Goal: Browse casually

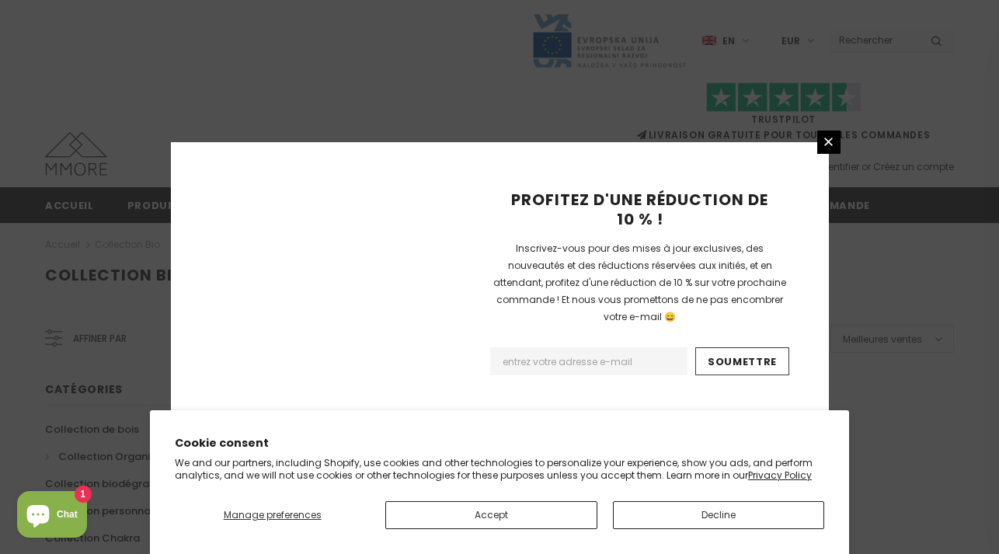
scroll to position [1108, 0]
